Goal: Check status: Check status

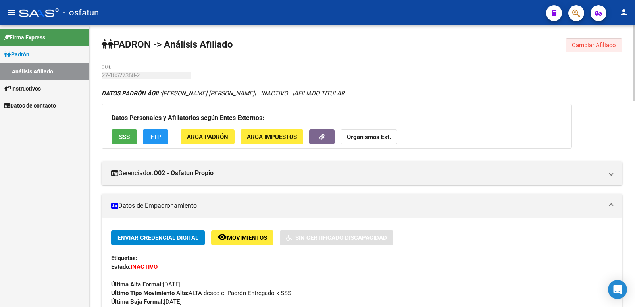
click at [589, 48] on span "Cambiar Afiliado" at bounding box center [594, 45] width 44 height 7
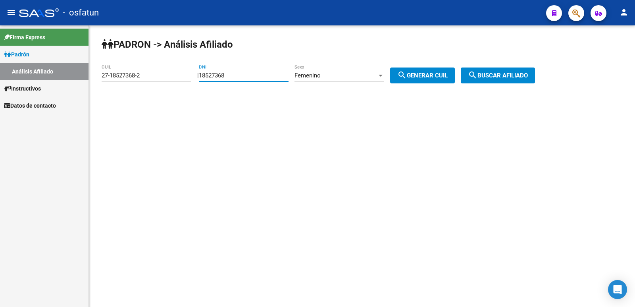
drag, startPoint x: 258, startPoint y: 77, endPoint x: 129, endPoint y: 81, distance: 128.6
click at [130, 79] on app-analisis-afiliado "[PERSON_NAME] -> Análisis Afiliado 27-18527368-2 CUIL | 18527368 DNI Femenino S…" at bounding box center [321, 75] width 439 height 7
paste input "33659632"
type input "33659632"
click at [321, 78] on span "Femenino" at bounding box center [307, 75] width 26 height 7
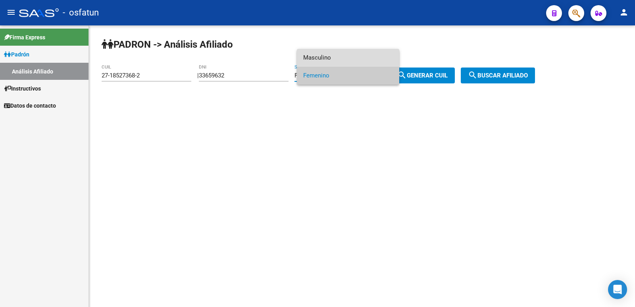
drag, startPoint x: 342, startPoint y: 57, endPoint x: 427, endPoint y: 65, distance: 85.7
click at [342, 56] on span "Masculino" at bounding box center [348, 58] width 90 height 18
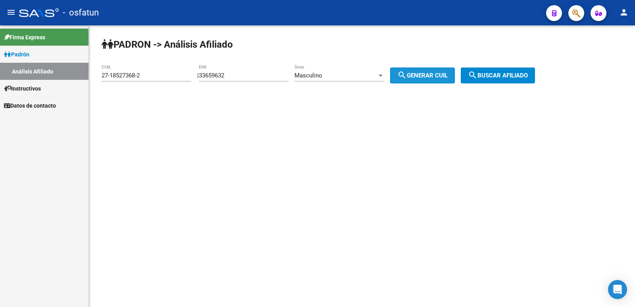
drag, startPoint x: 430, startPoint y: 78, endPoint x: 523, endPoint y: 77, distance: 92.9
click at [431, 78] on span "search Generar CUIL" at bounding box center [422, 75] width 50 height 7
type input "20-33659632-8"
click at [515, 75] on span "search Buscar afiliado" at bounding box center [498, 75] width 60 height 7
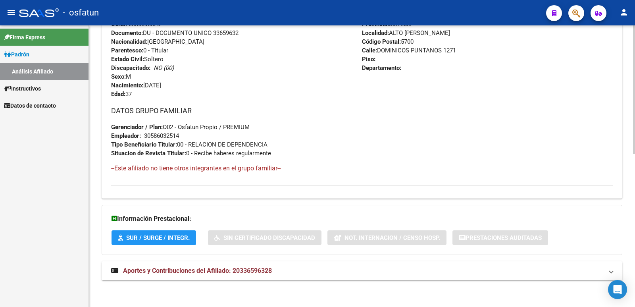
scroll to position [335, 0]
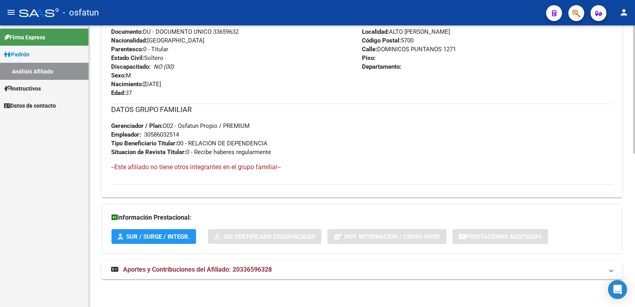
click at [167, 272] on span "Aportes y Contribuciones del Afiliado: 20336596328" at bounding box center [197, 270] width 149 height 8
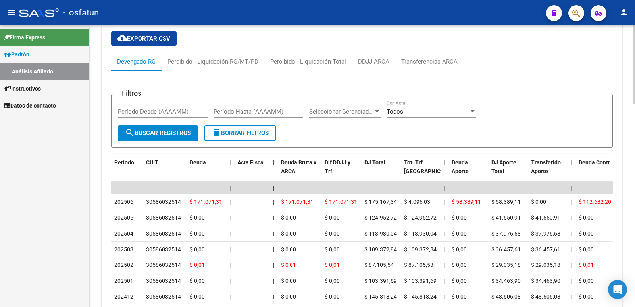
scroll to position [620, 0]
